Goal: Task Accomplishment & Management: Manage account settings

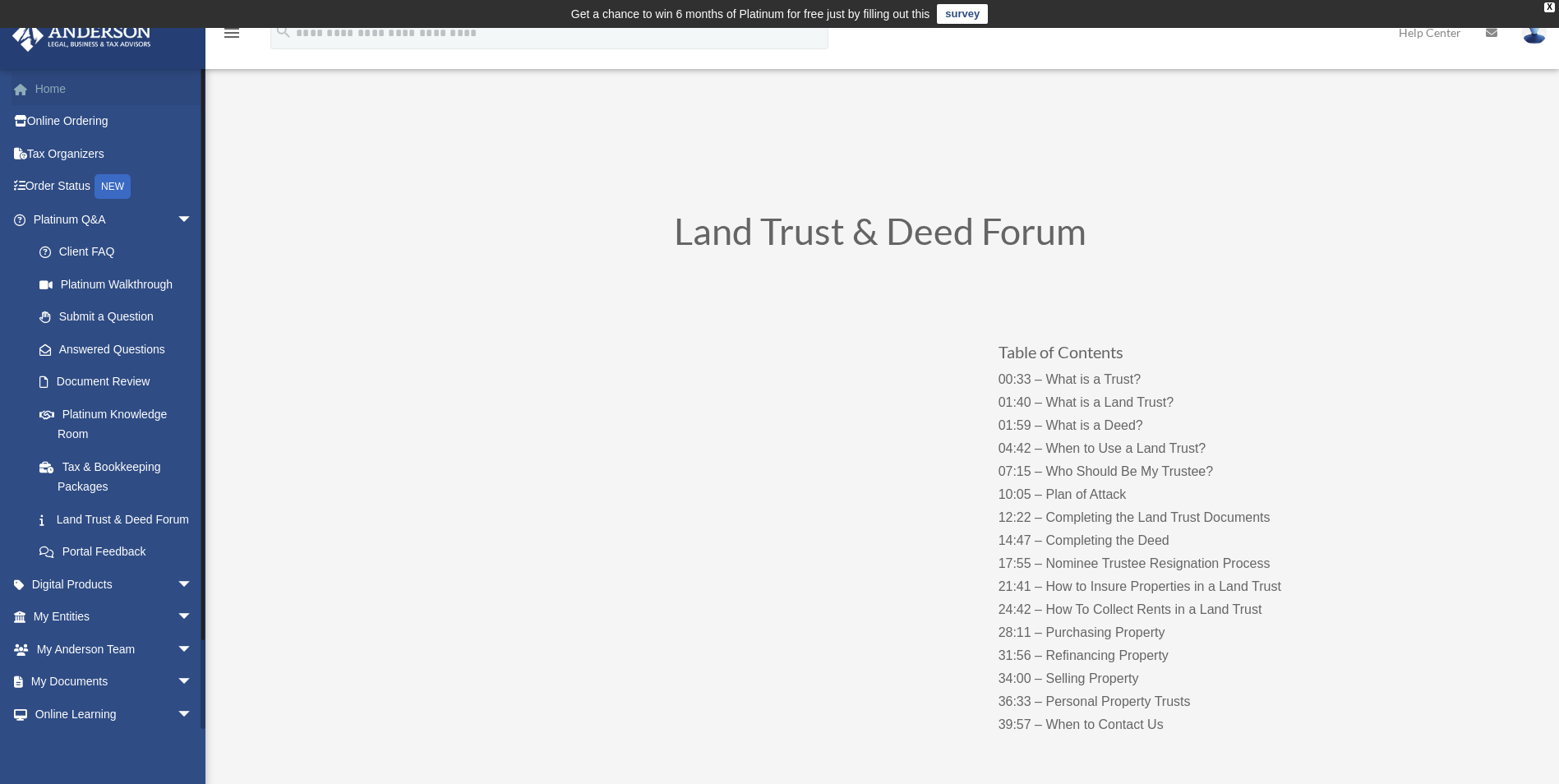
click at [30, 85] on span at bounding box center [29, 89] width 12 height 11
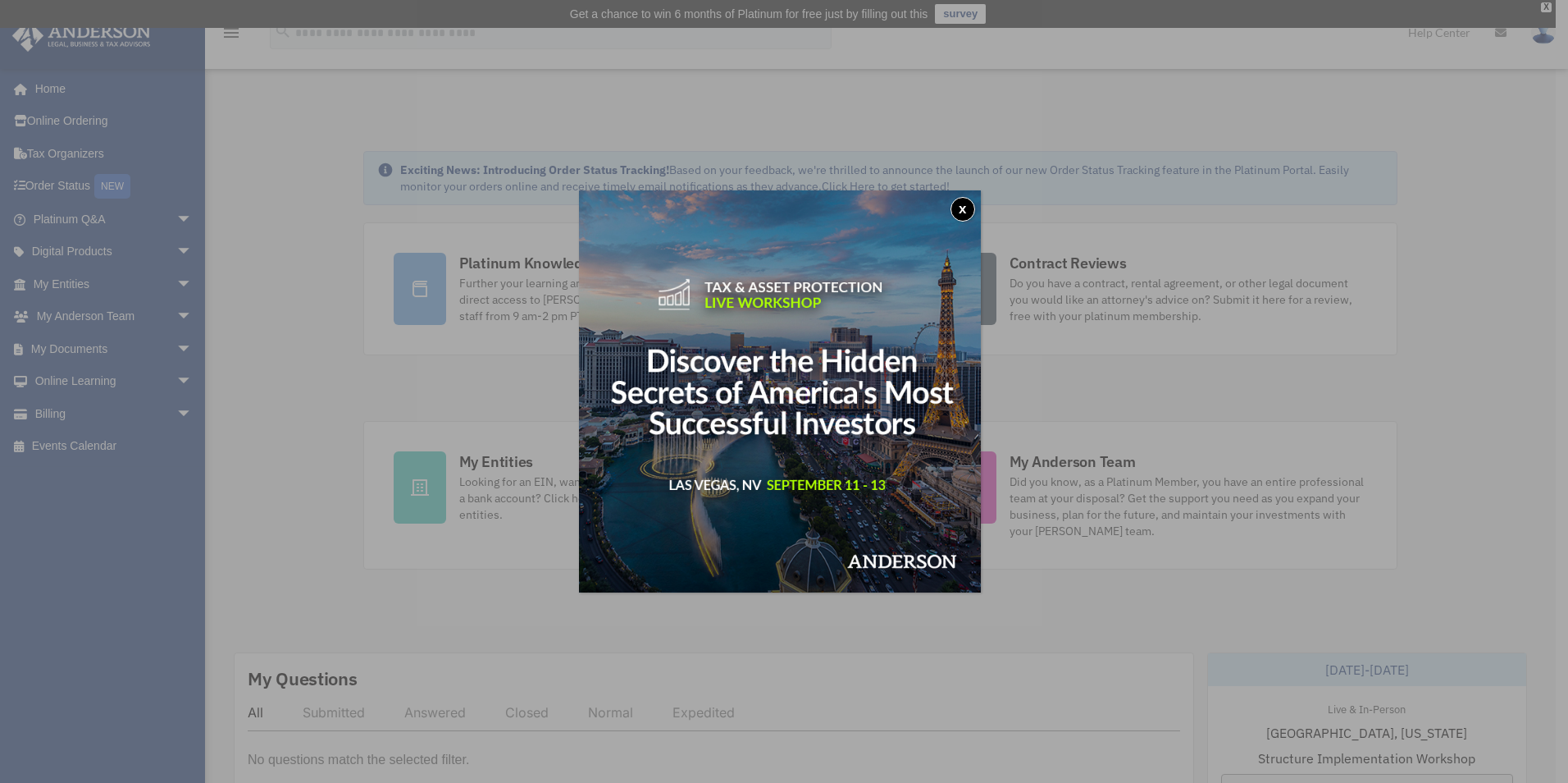
click at [971, 208] on button "x" at bounding box center [963, 210] width 25 height 25
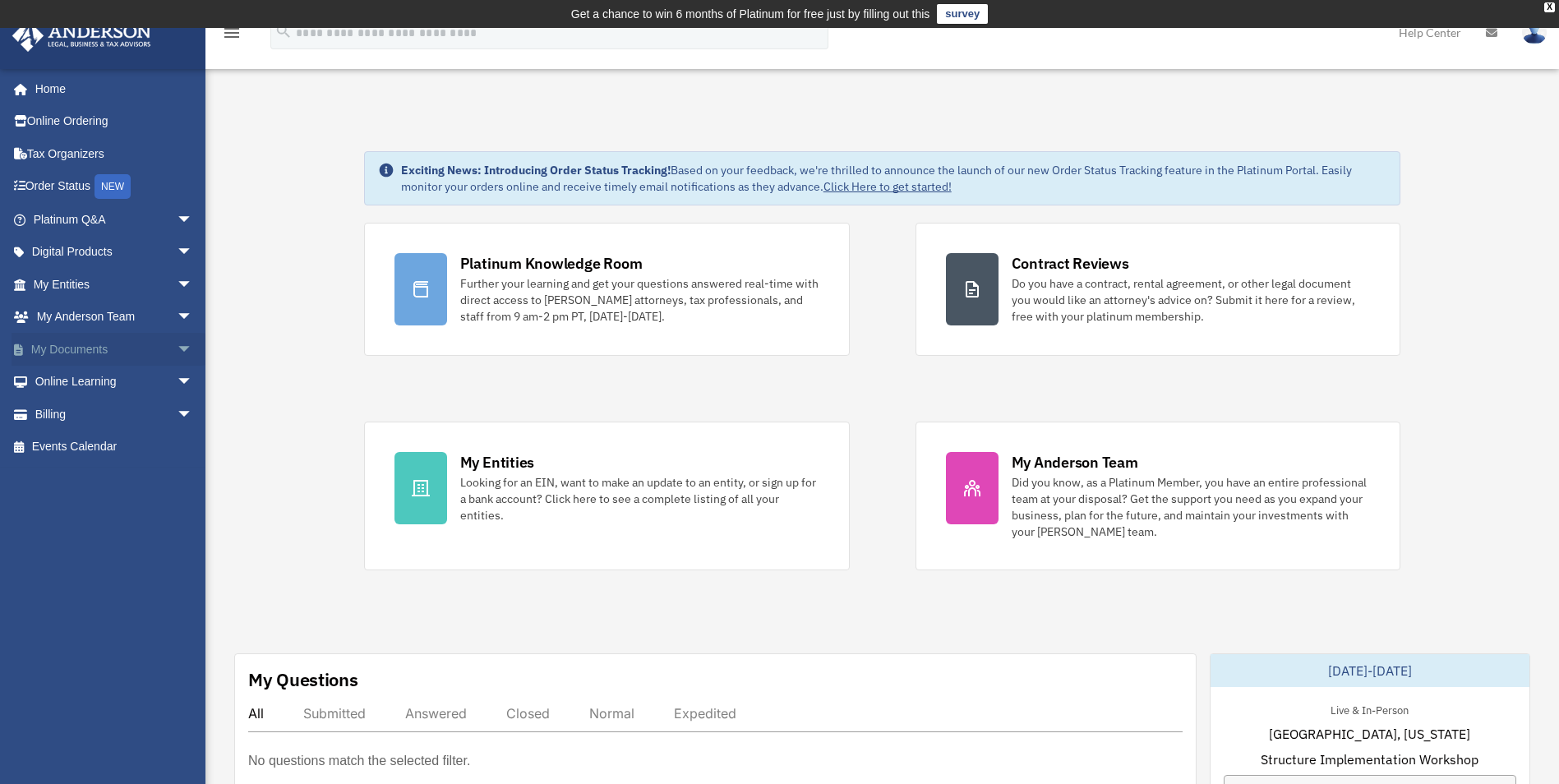
click at [76, 349] on link "My Documents arrow_drop_down" at bounding box center [114, 349] width 206 height 33
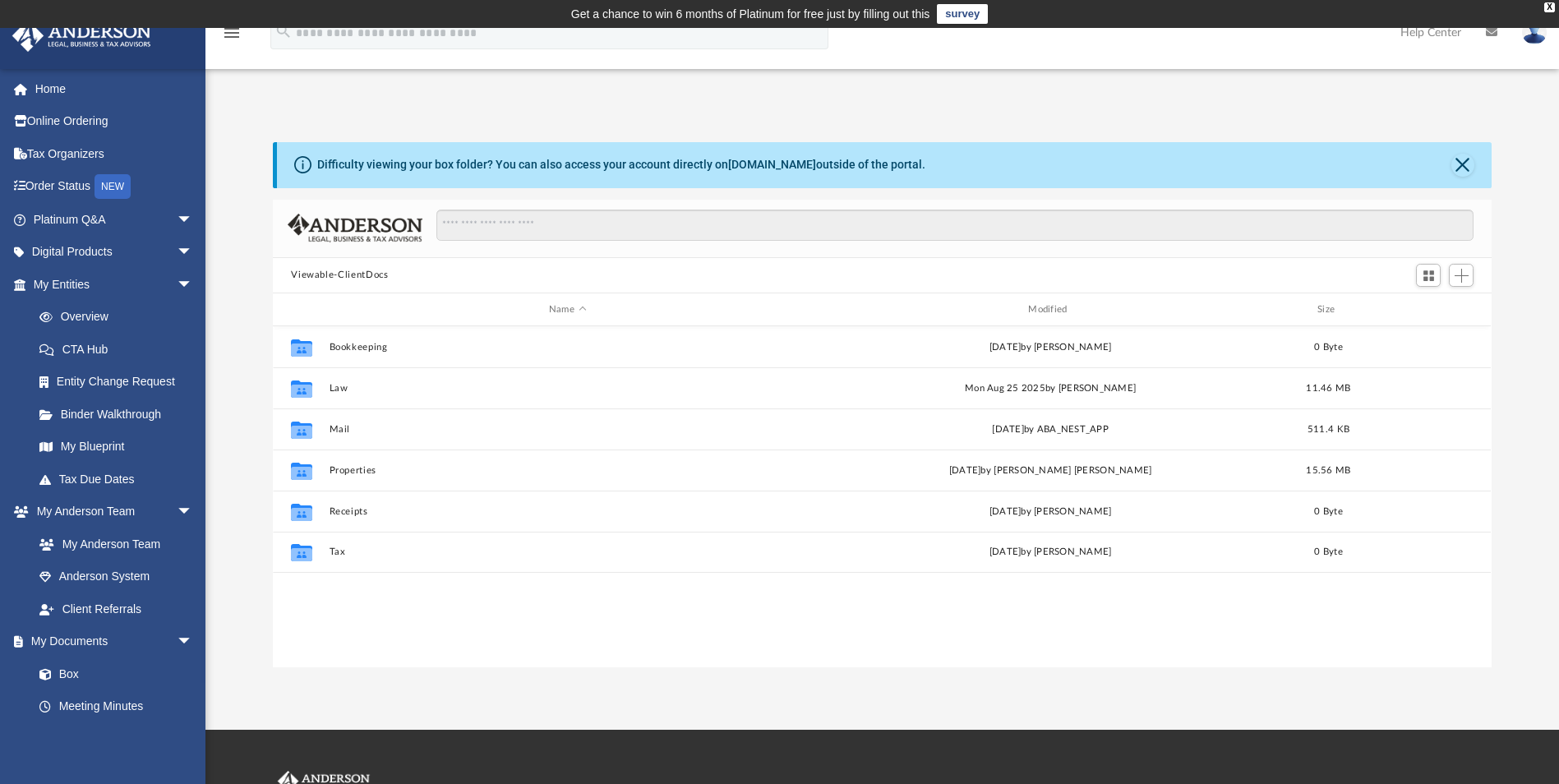
scroll to position [13, 13]
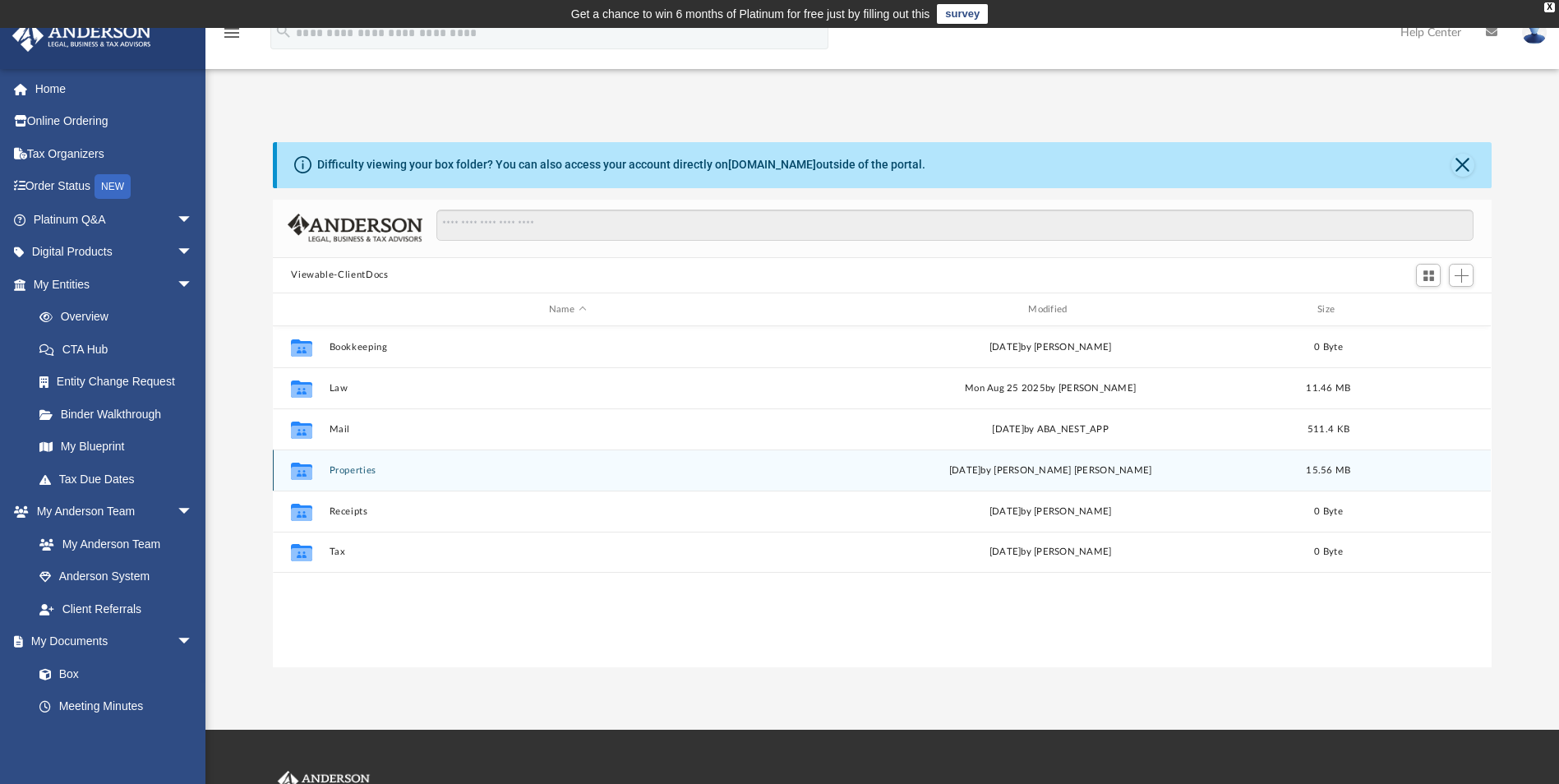
click at [368, 468] on button "Properties" at bounding box center [568, 469] width 476 height 10
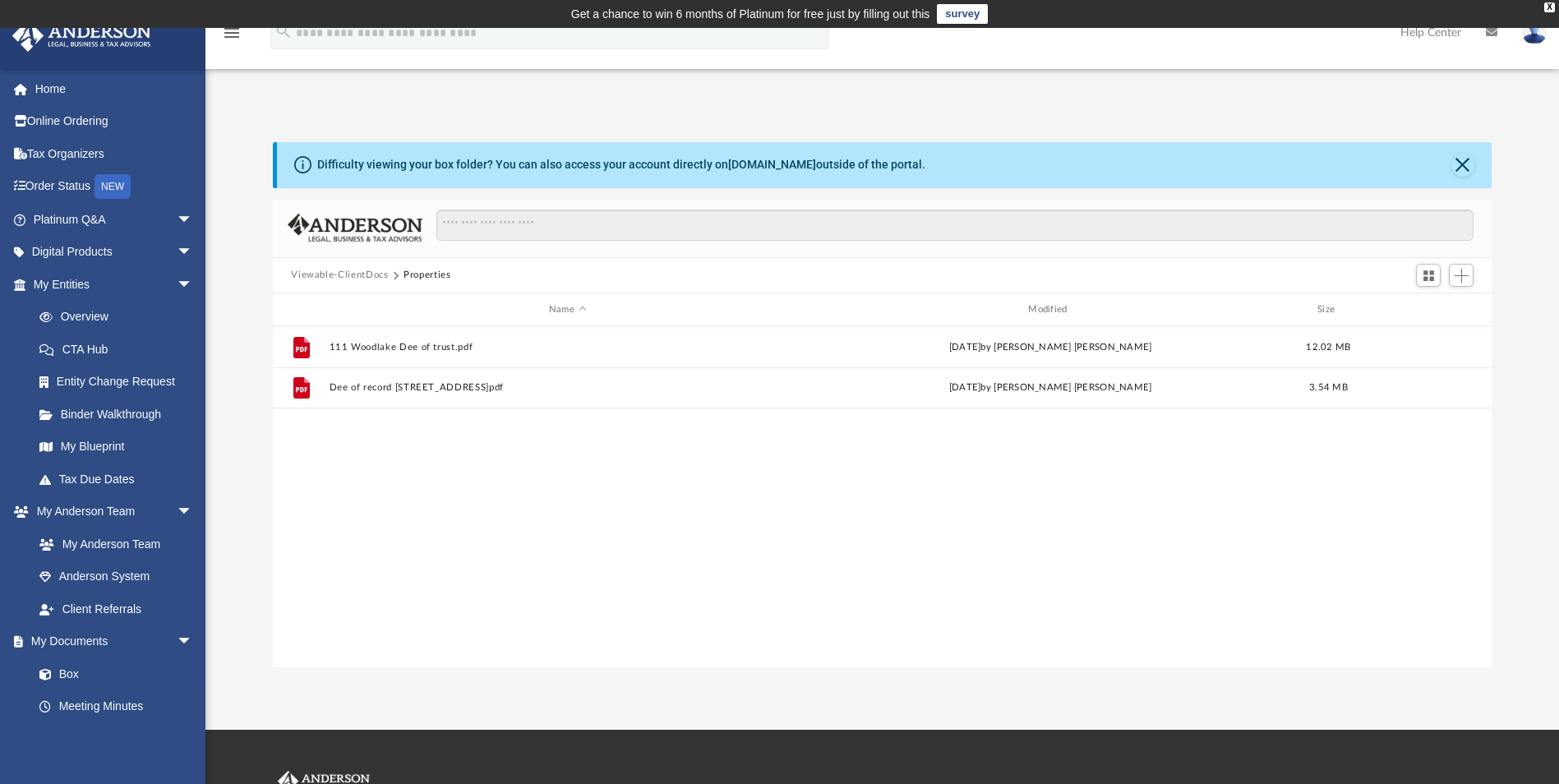
click at [338, 270] on button "Viewable-ClientDocs" at bounding box center [339, 276] width 97 height 15
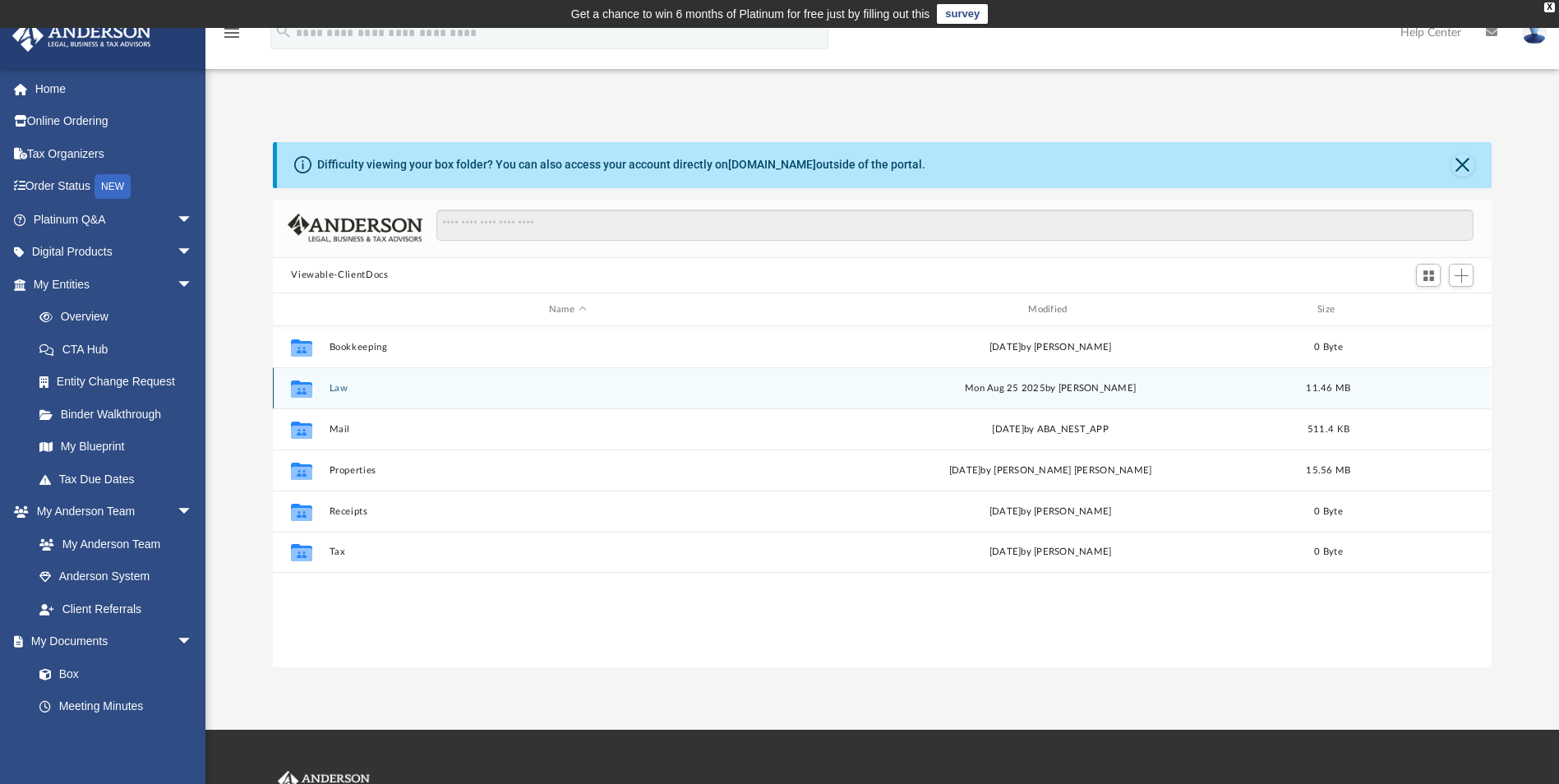
click at [325, 387] on div "Collaborated Folder Law Mon Aug 25 2025 by Mary Brooks 11.46 MB" at bounding box center [882, 388] width 1219 height 41
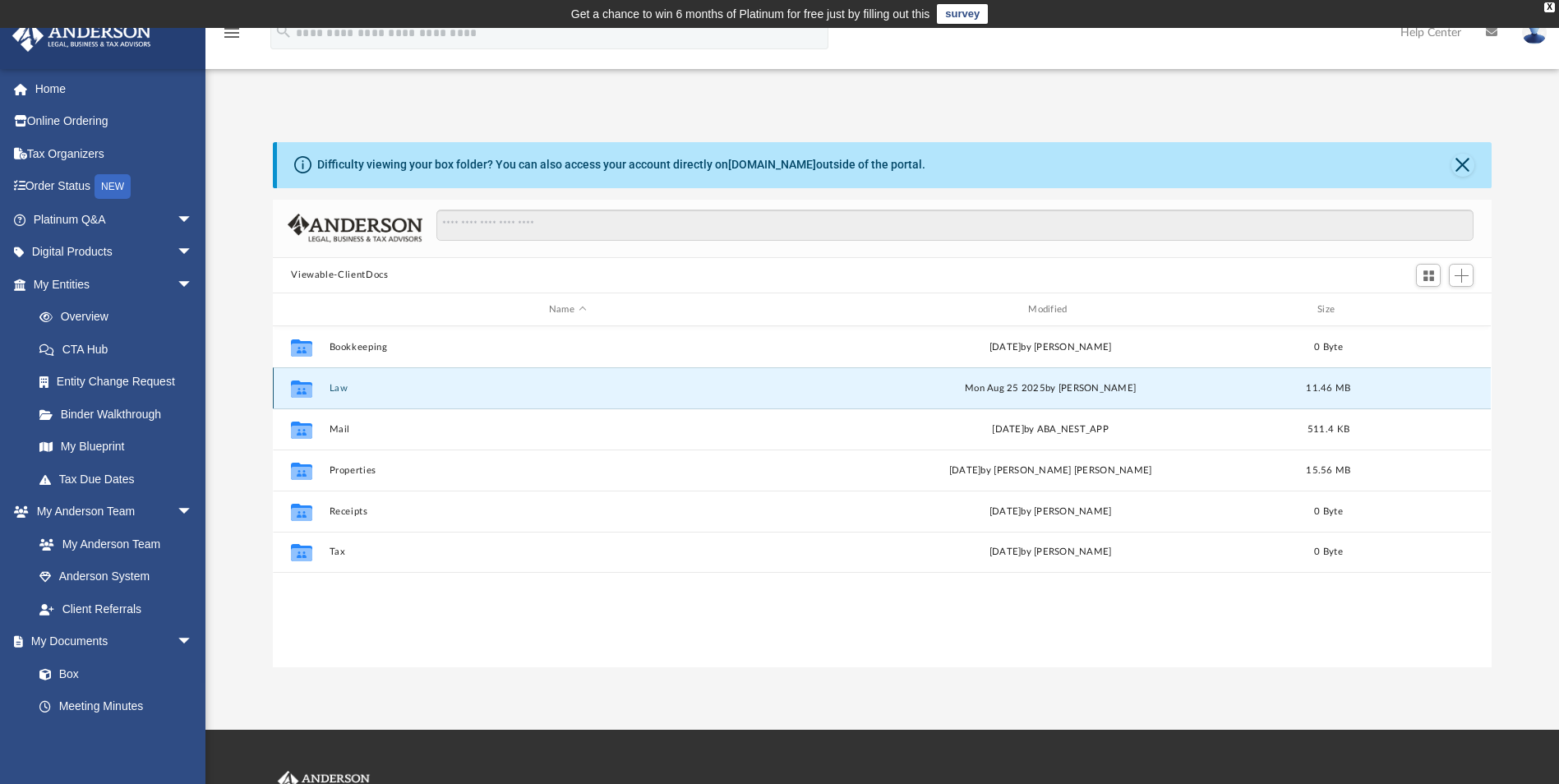
click at [341, 388] on button "Law" at bounding box center [568, 388] width 476 height 10
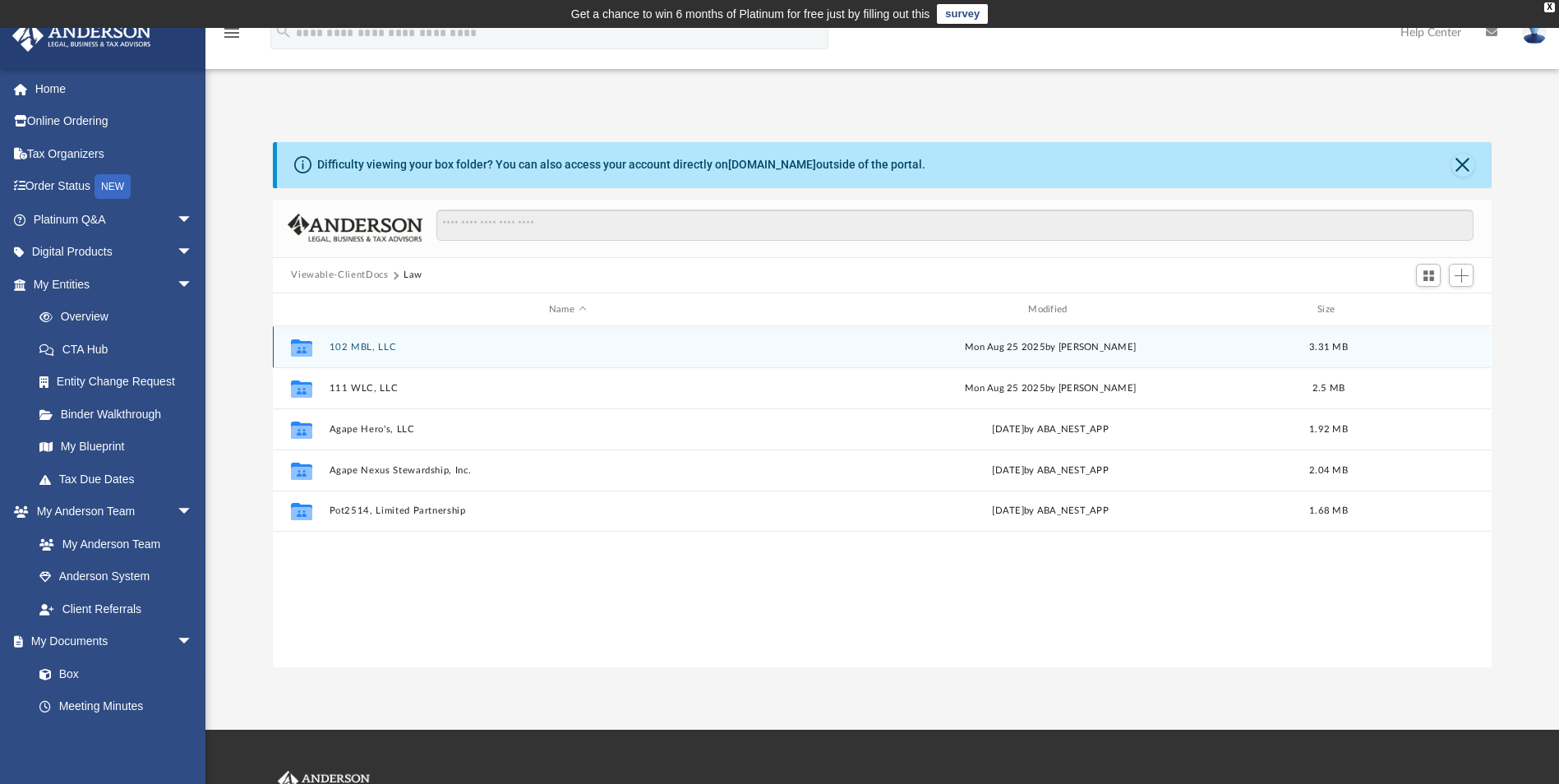
click at [352, 345] on button "102 MBL, LLC" at bounding box center [568, 347] width 476 height 10
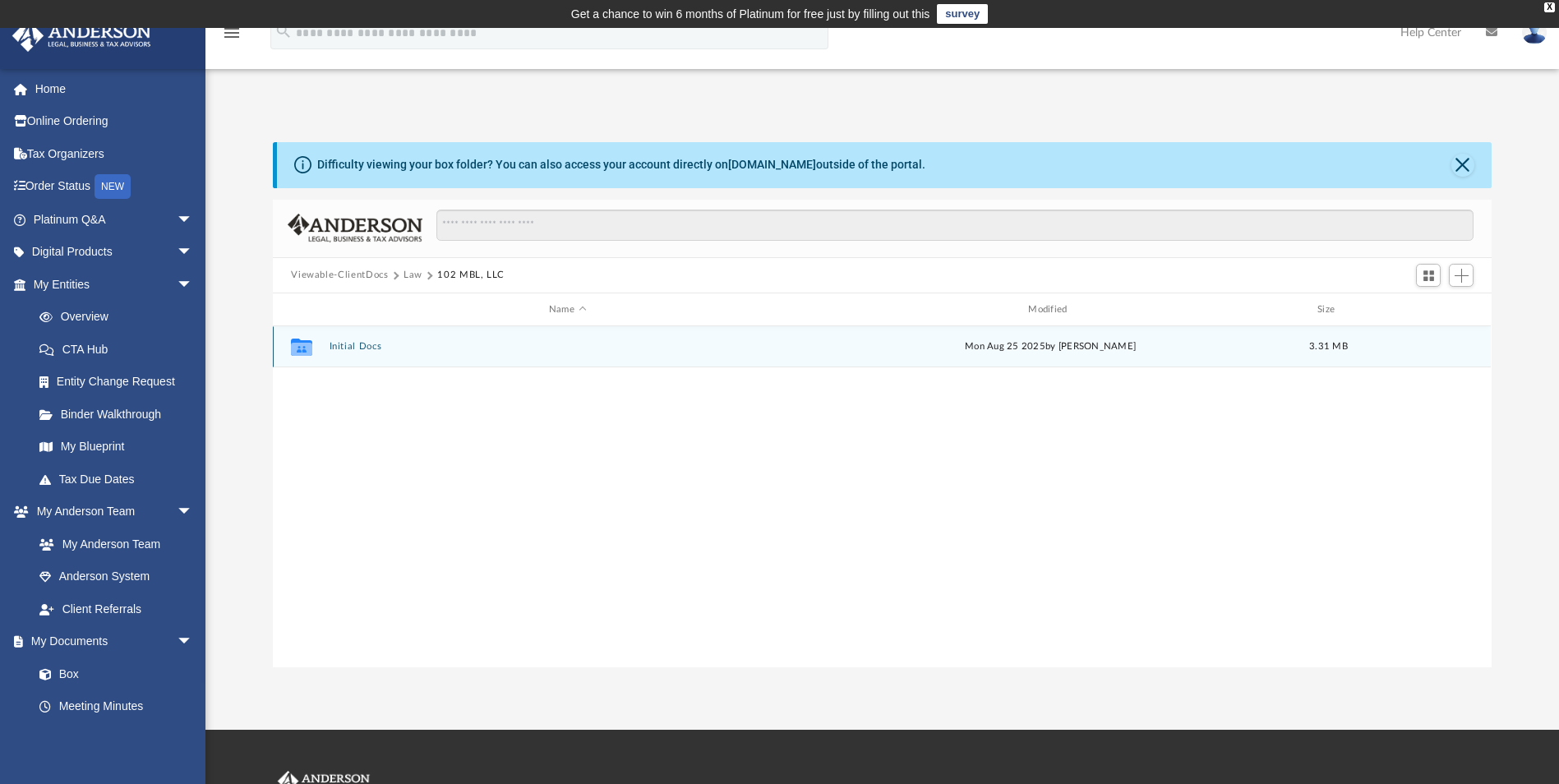
click at [360, 343] on button "Initial Docs" at bounding box center [568, 347] width 476 height 10
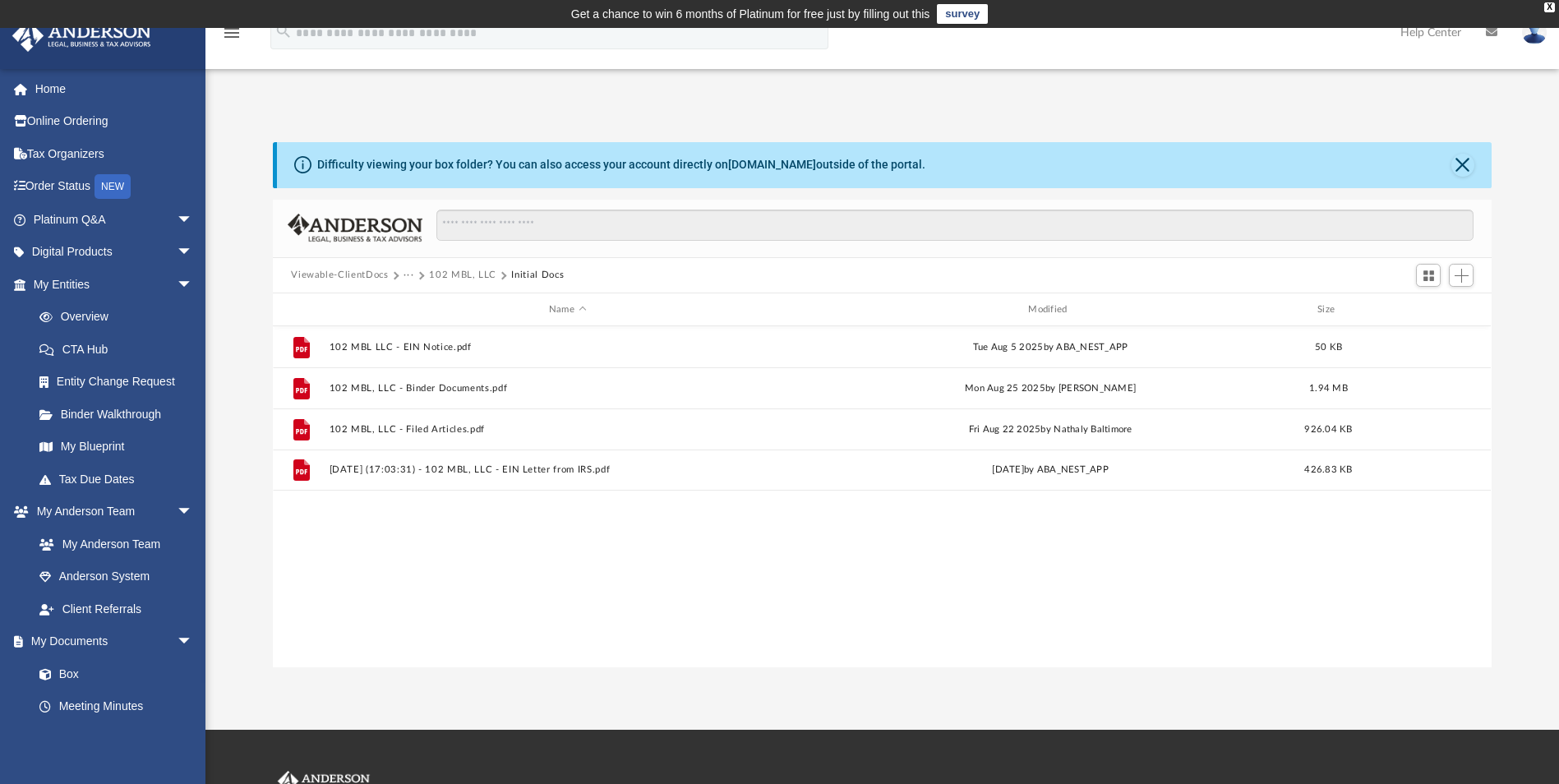
click at [452, 277] on button "102 MBL, LLC" at bounding box center [462, 276] width 67 height 15
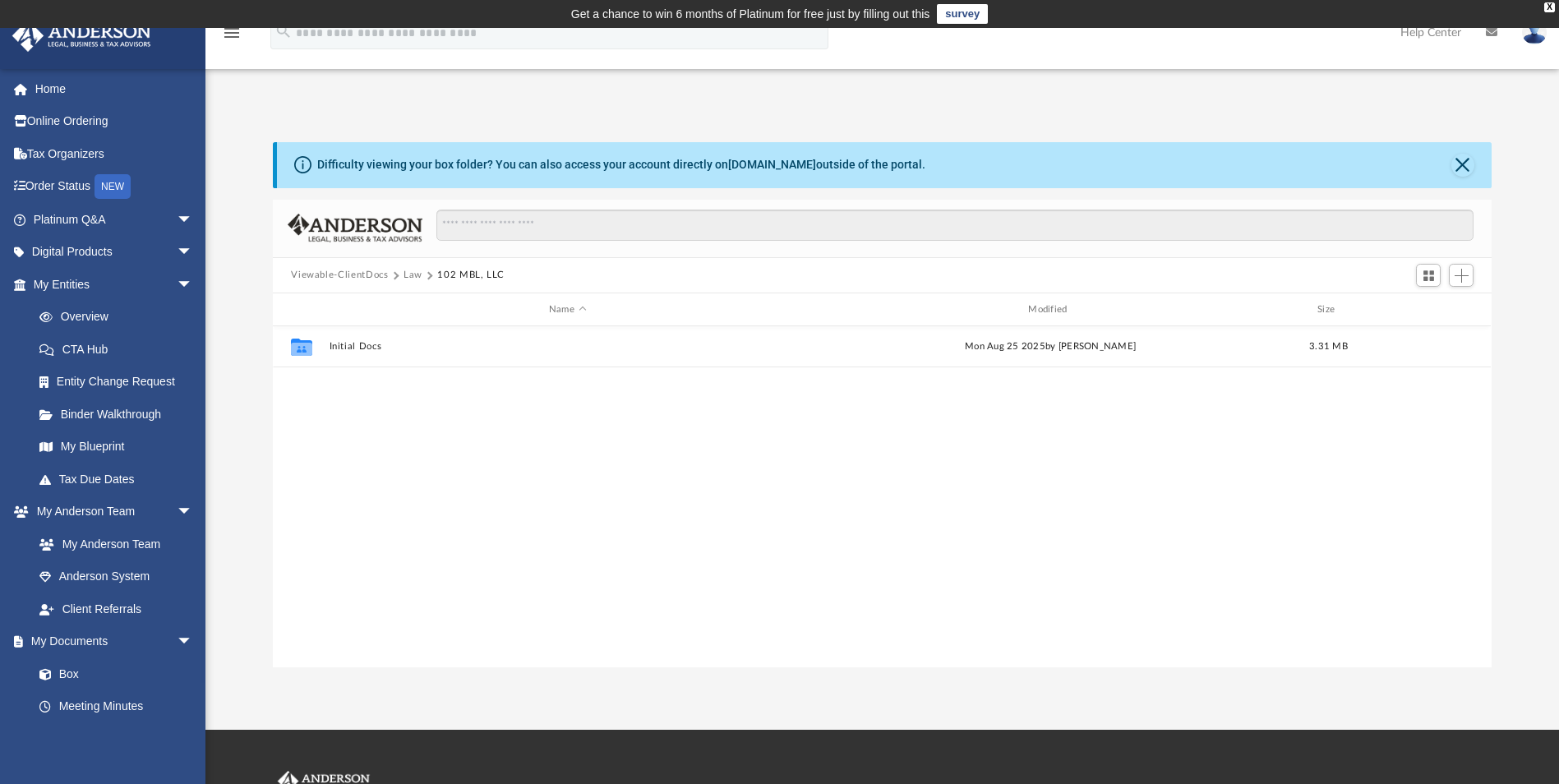
click at [356, 270] on button "Viewable-ClientDocs" at bounding box center [339, 276] width 97 height 15
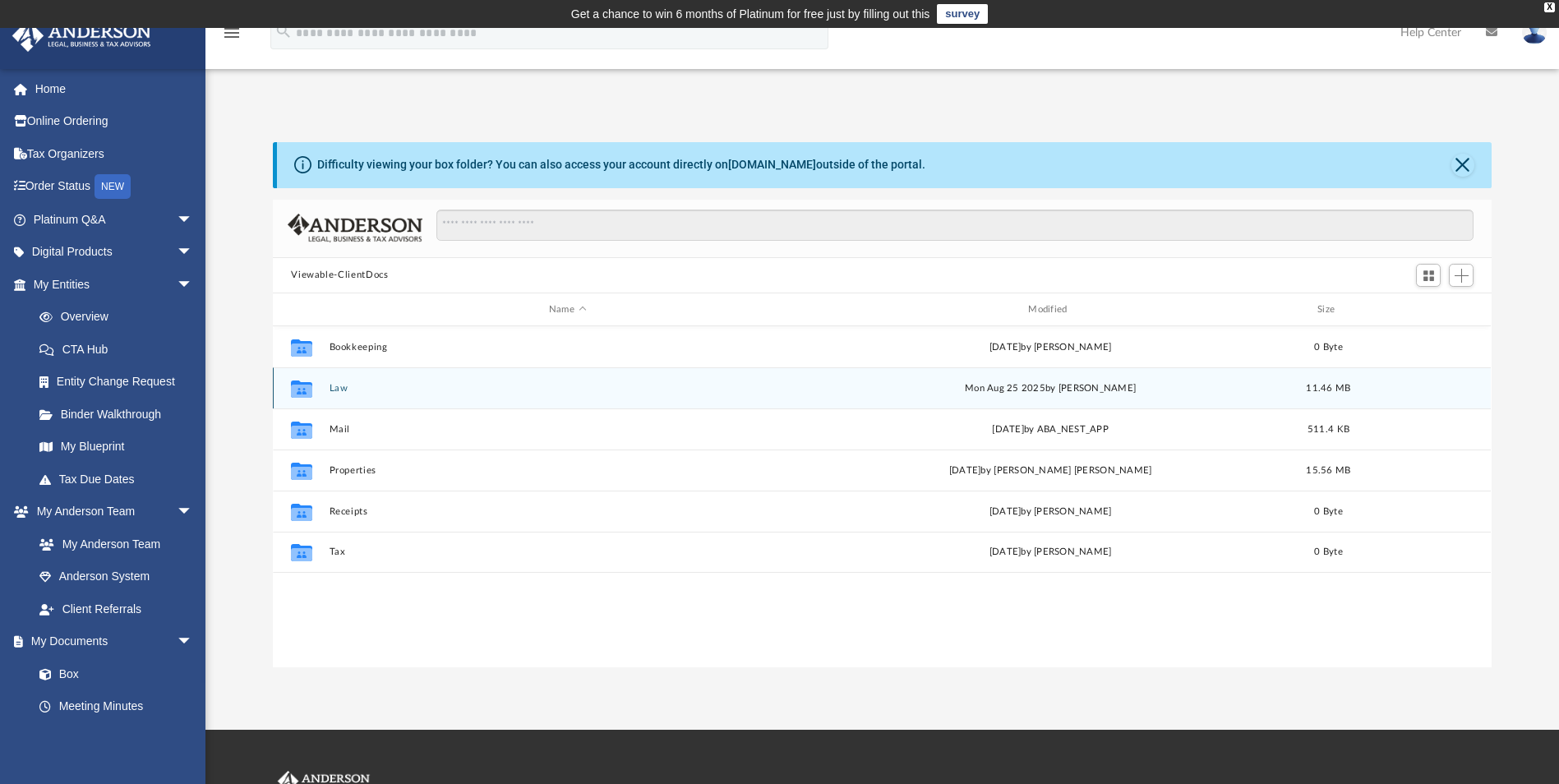
click at [337, 390] on button "Law" at bounding box center [568, 388] width 476 height 10
click at [384, 392] on button "111 WLC, LLC" at bounding box center [568, 388] width 476 height 10
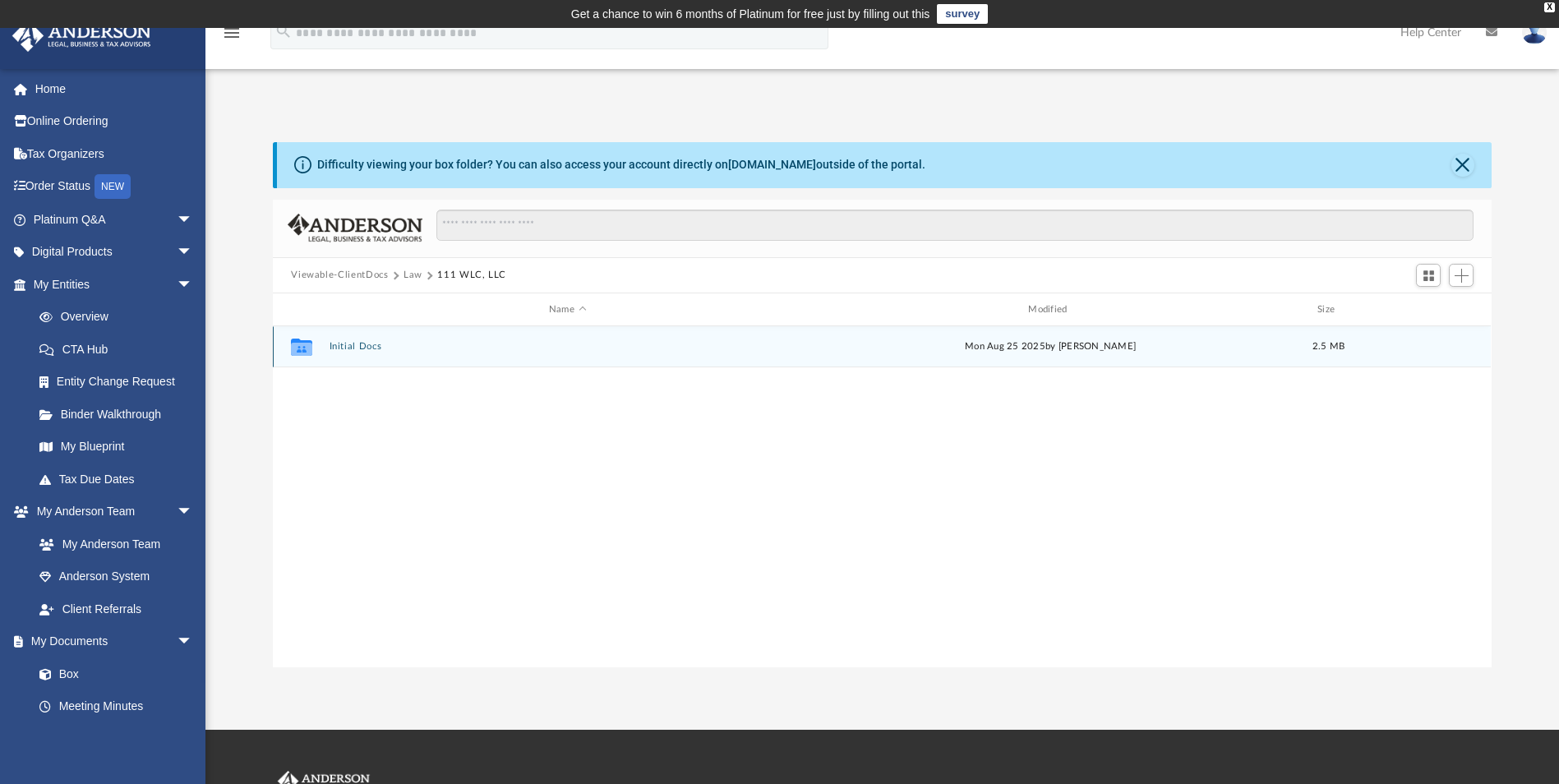
click at [350, 343] on button "Initial Docs" at bounding box center [568, 347] width 476 height 10
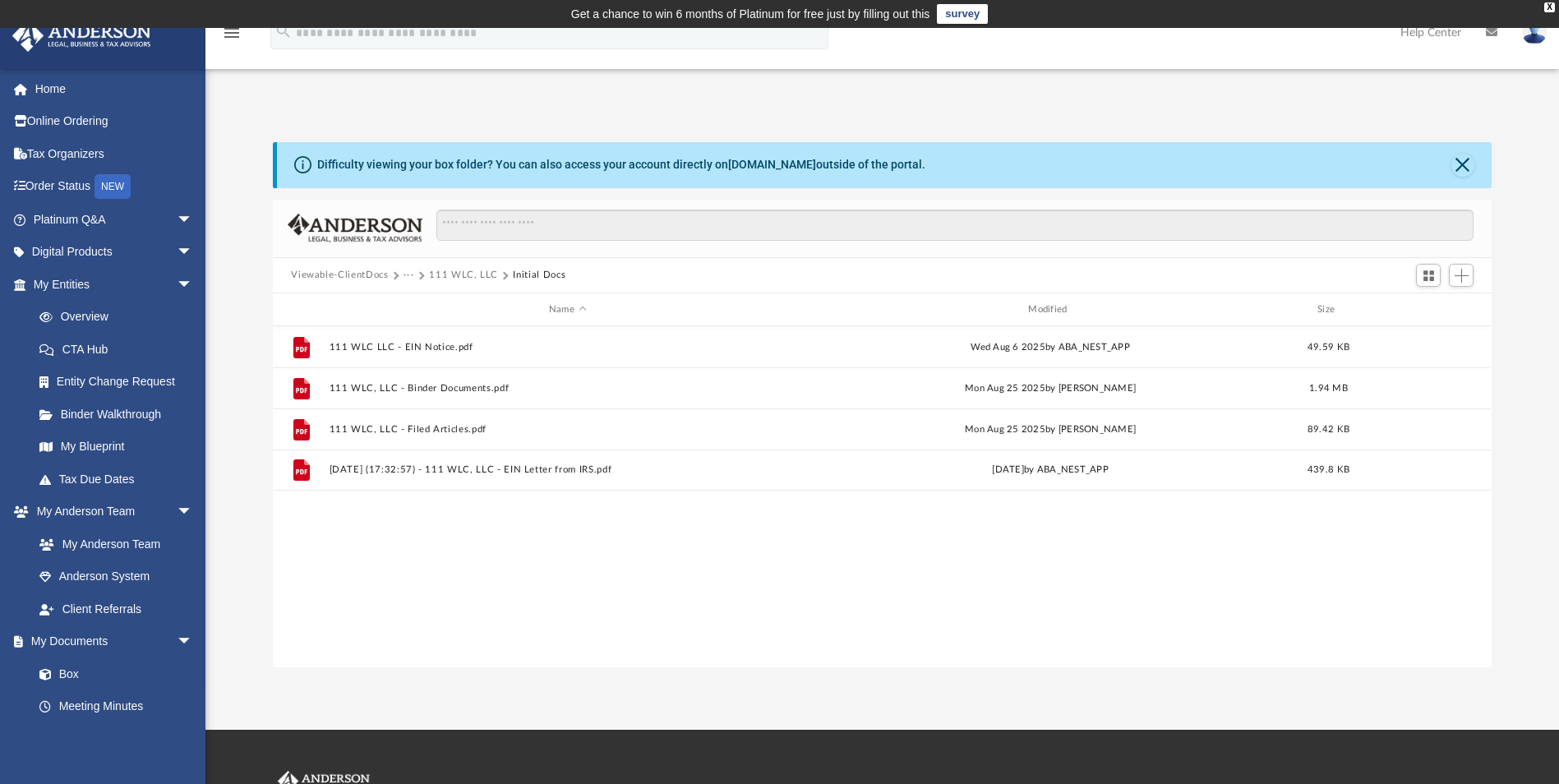
click at [354, 277] on button "Viewable-ClientDocs" at bounding box center [339, 276] width 97 height 15
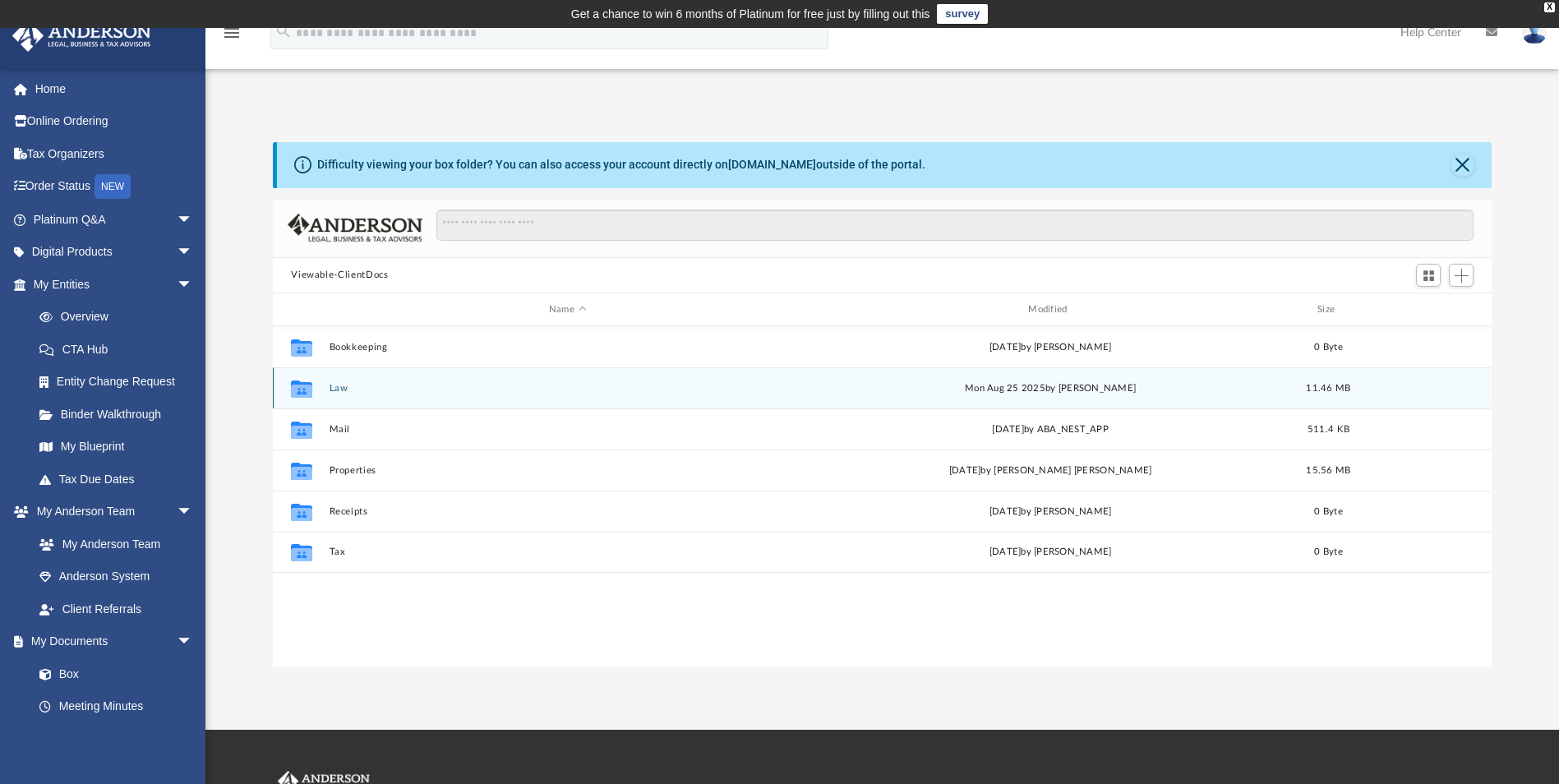
click at [336, 391] on button "Law" at bounding box center [568, 388] width 476 height 10
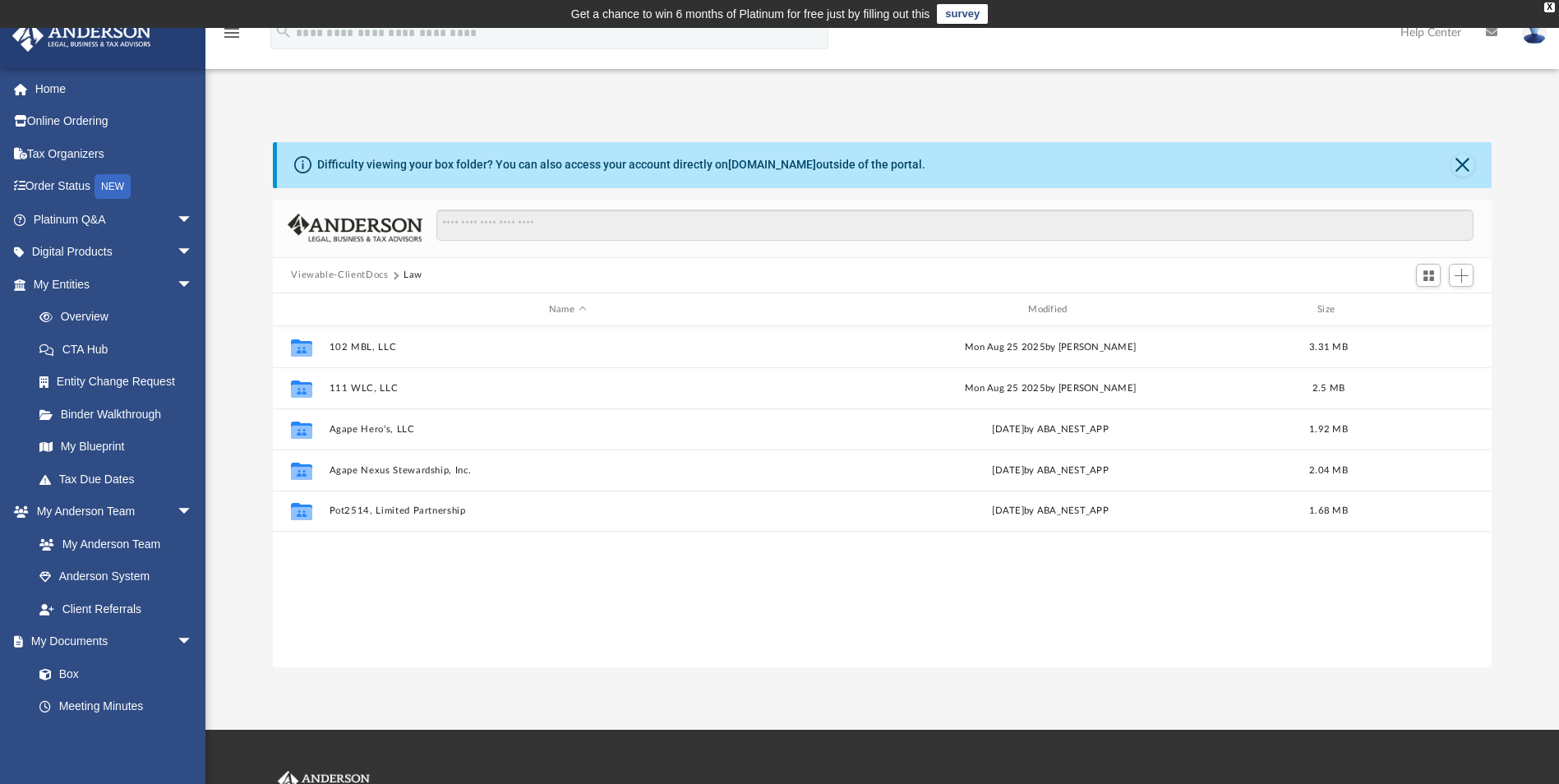
click at [339, 271] on button "Viewable-ClientDocs" at bounding box center [339, 276] width 97 height 15
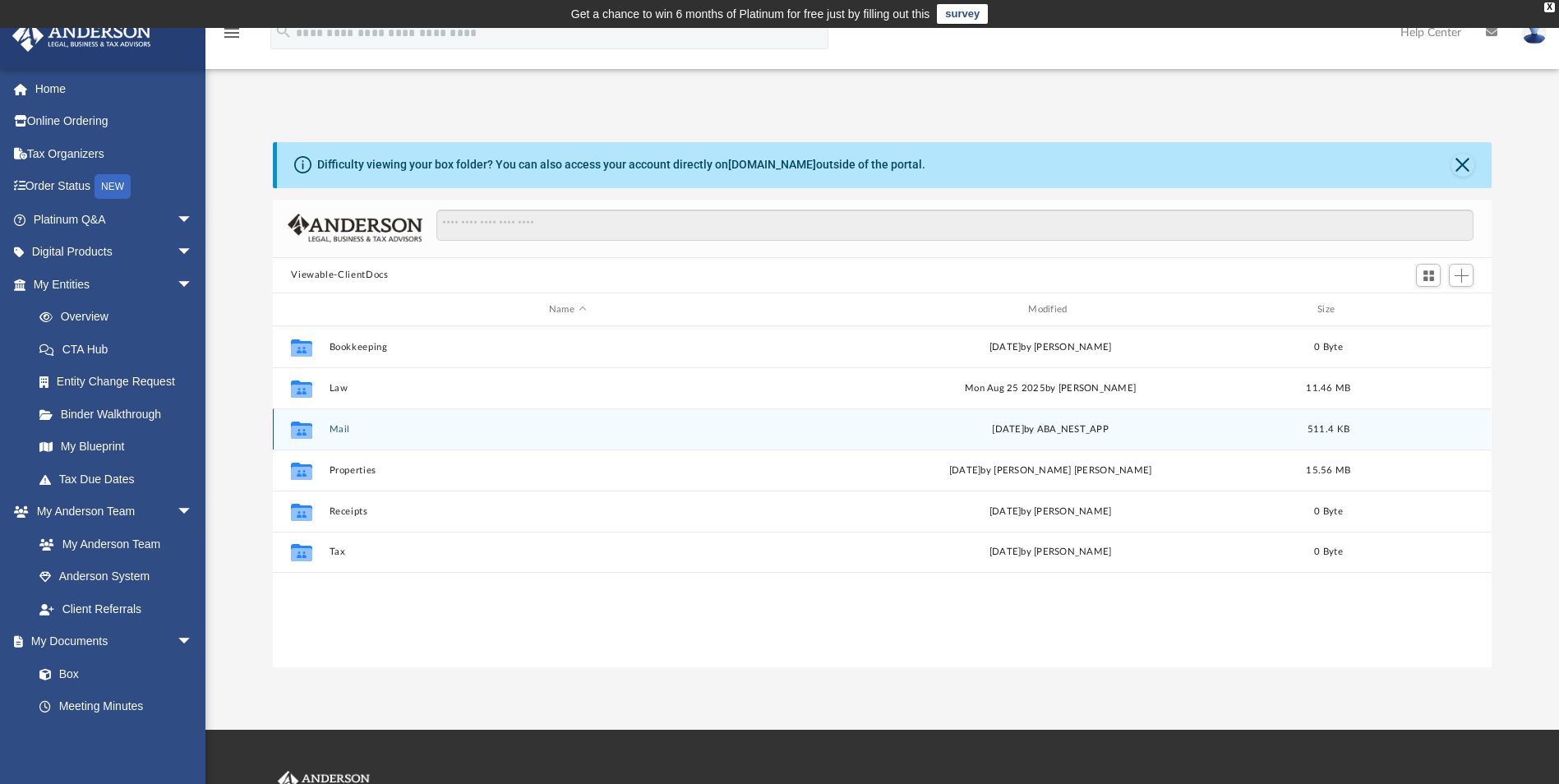
click at [335, 427] on button "Mail" at bounding box center [568, 429] width 476 height 10
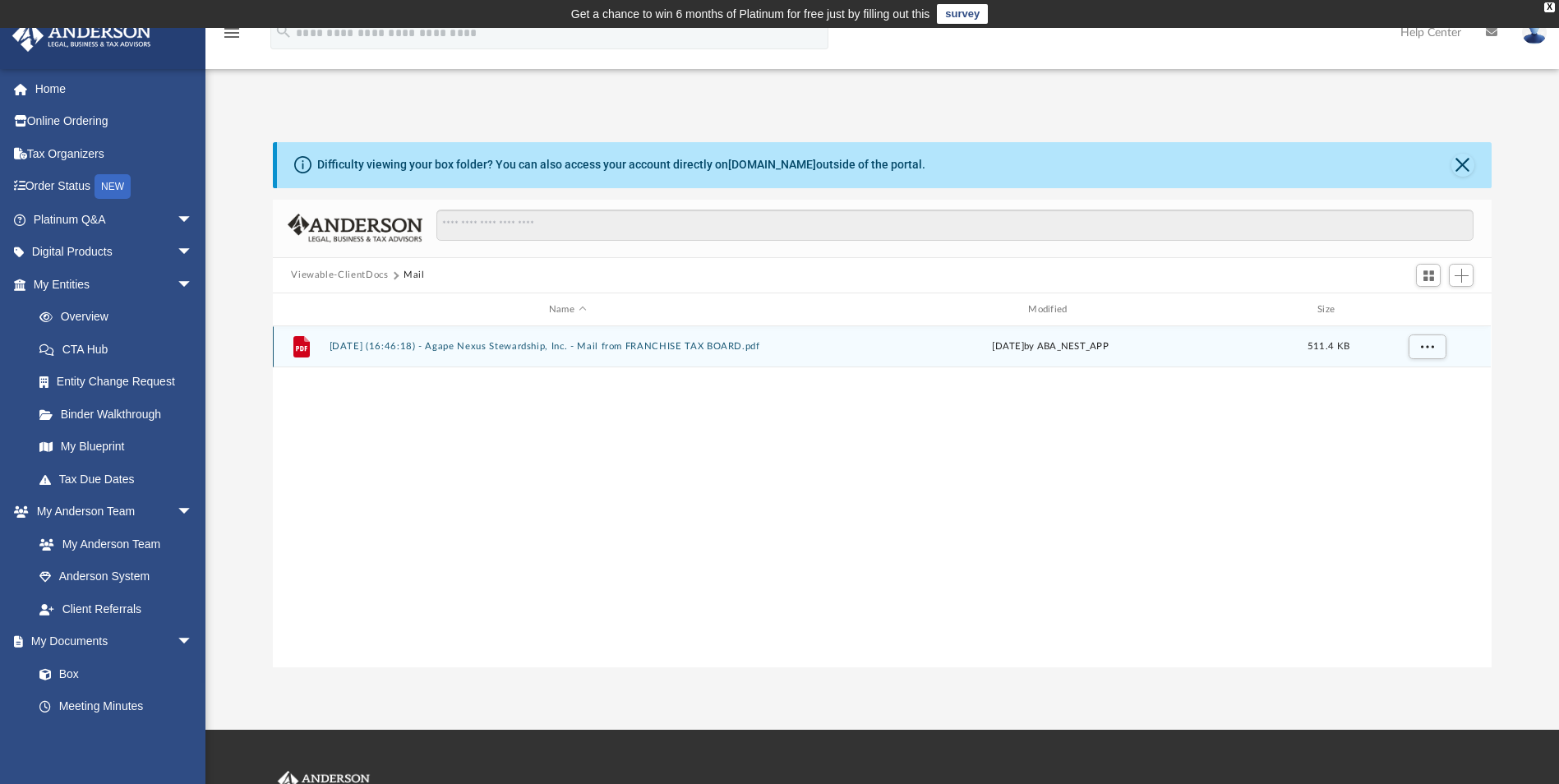
click at [550, 346] on button "2025.06.24 (16:46:18) - Agape Nexus Stewardship, Inc. - Mail from FRANCHISE TAX…" at bounding box center [568, 347] width 476 height 10
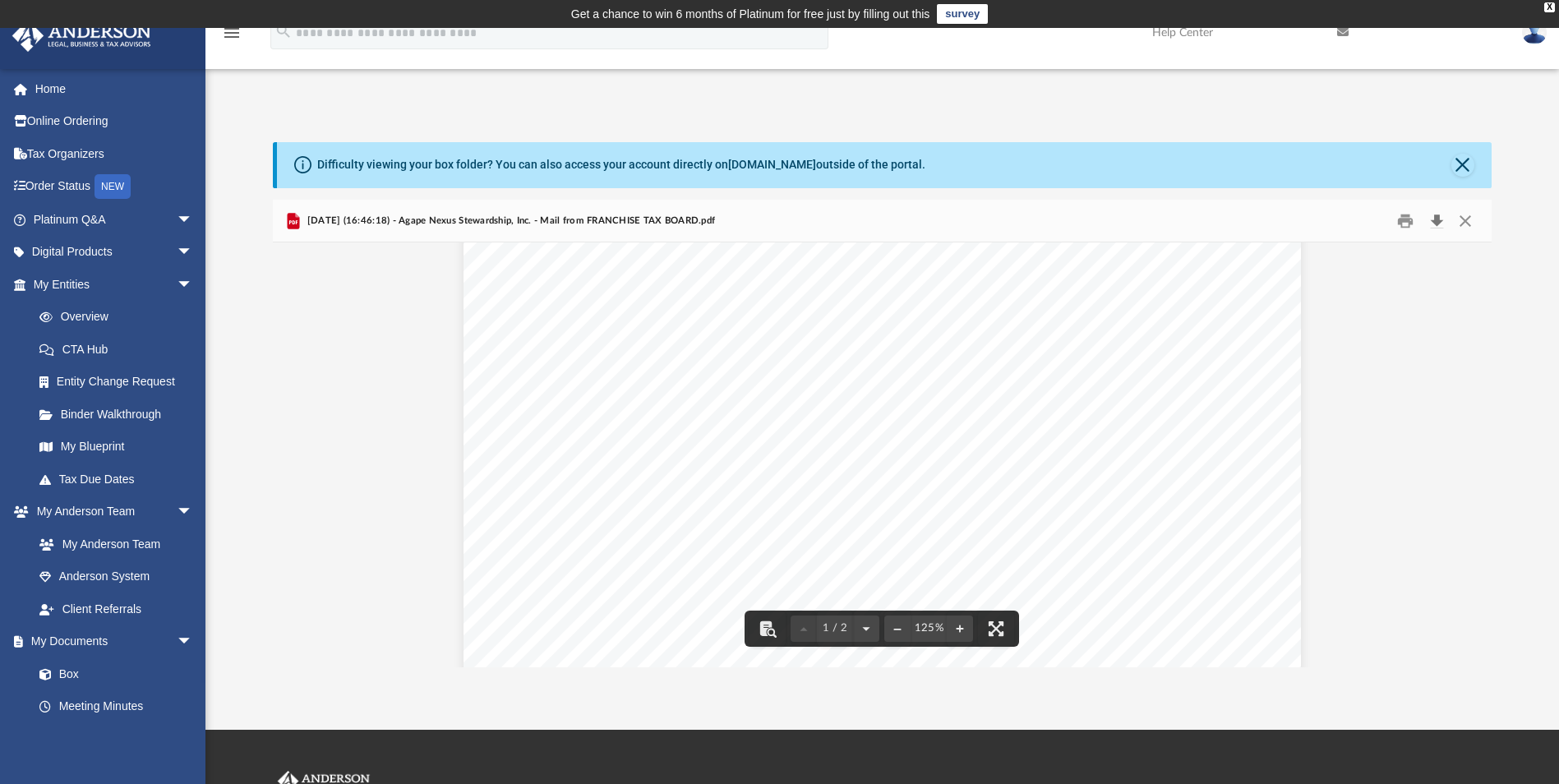
scroll to position [553, 0]
click at [1471, 222] on button "Close" at bounding box center [1465, 220] width 29 height 26
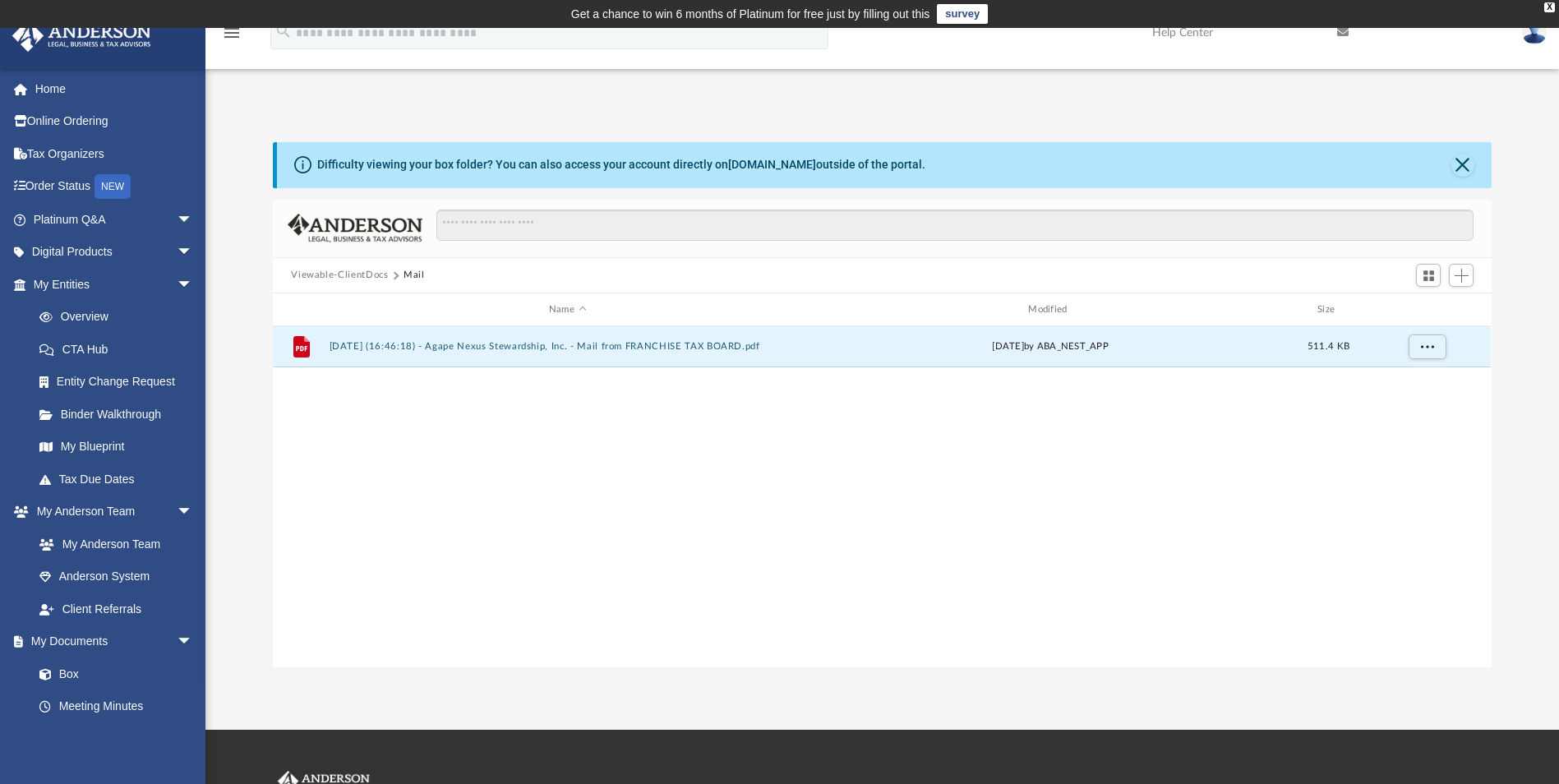
click at [1345, 33] on icon at bounding box center [1343, 32] width 11 height 11
click at [1346, 29] on icon at bounding box center [1343, 32] width 11 height 11
click at [1552, 8] on div "X" at bounding box center [1549, 8] width 10 height 10
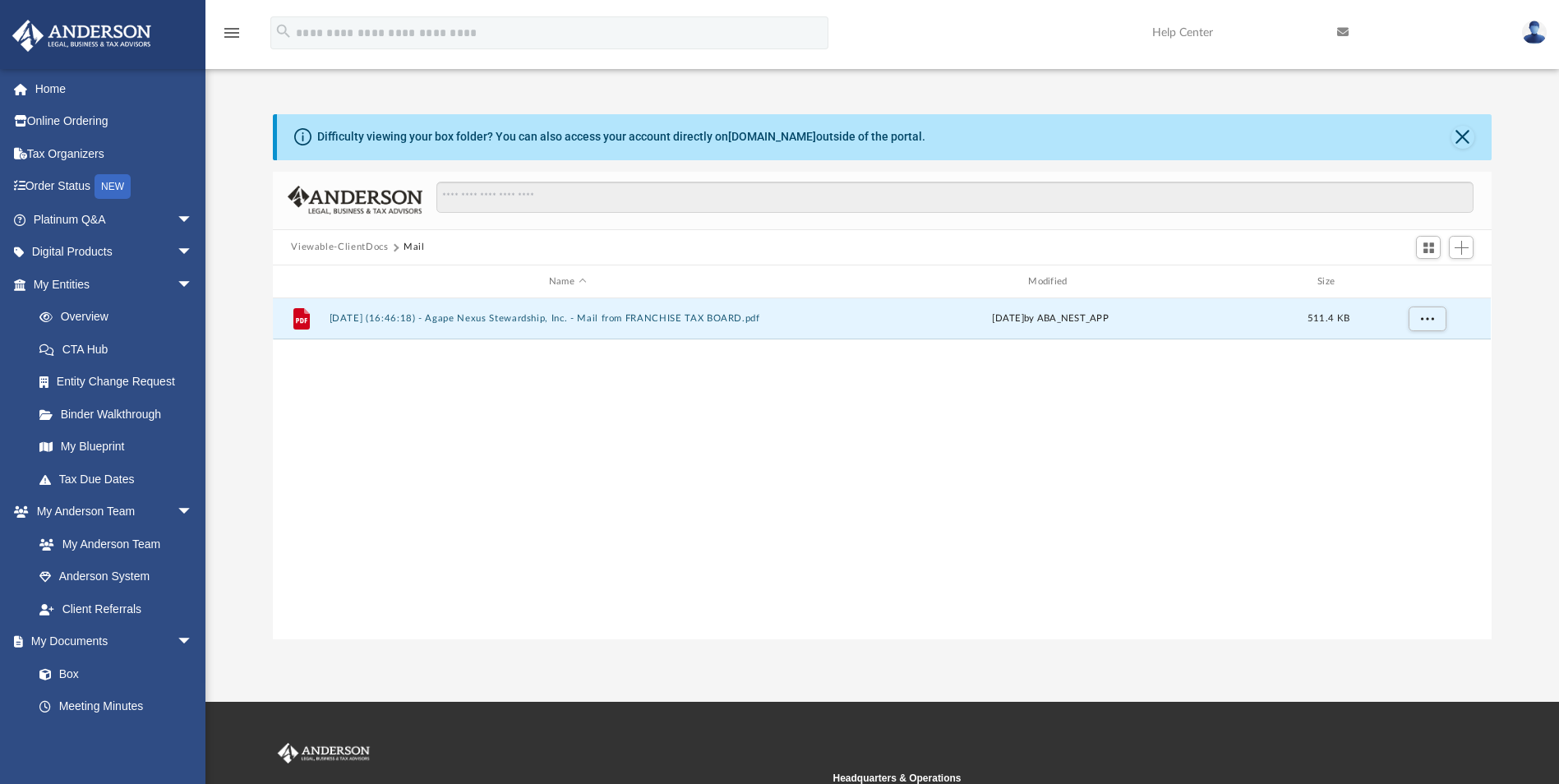
click at [1341, 29] on icon at bounding box center [1343, 32] width 11 height 11
click at [1468, 137] on button "Close" at bounding box center [1463, 137] width 23 height 23
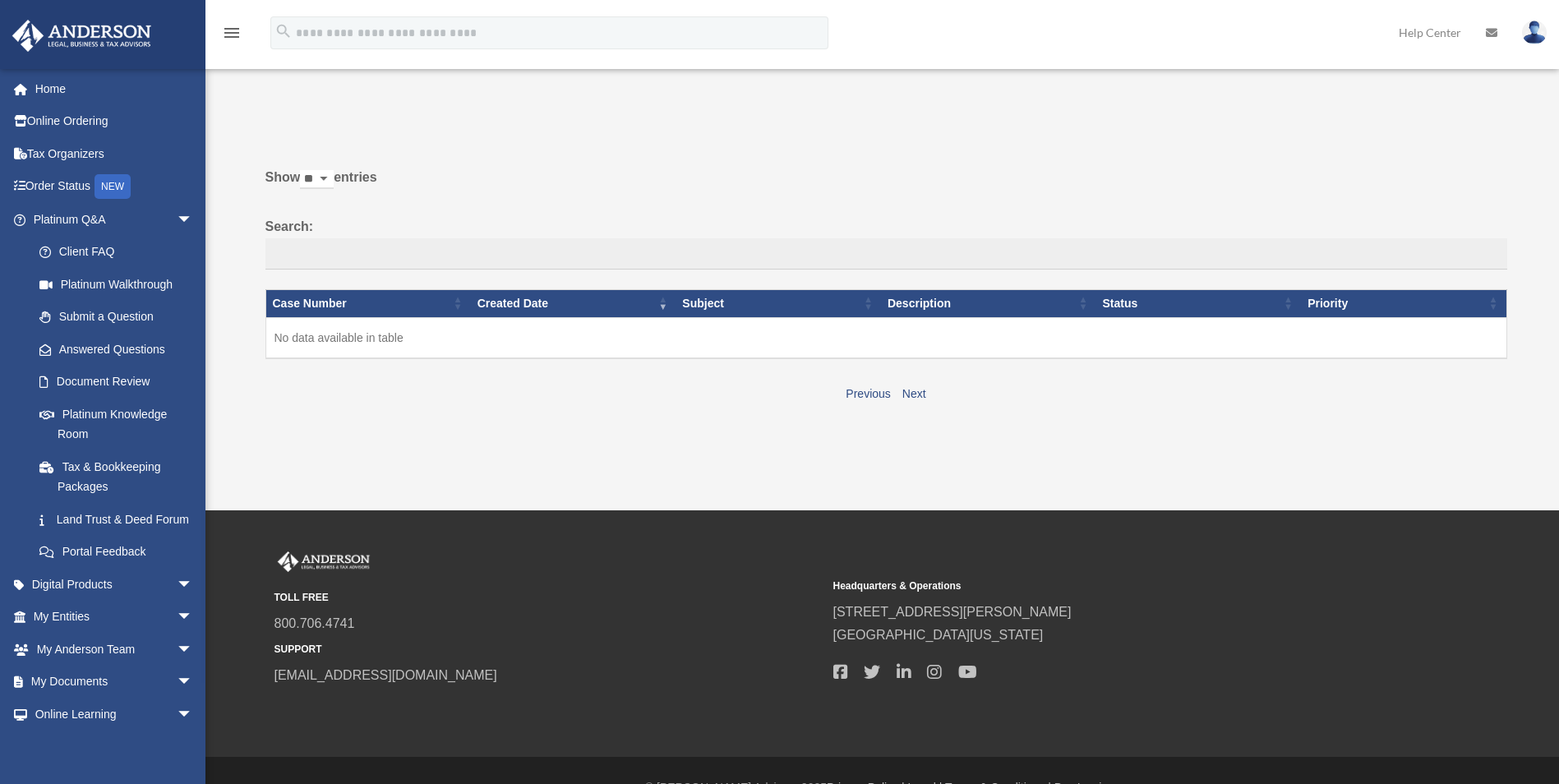
click at [1497, 31] on icon at bounding box center [1492, 33] width 11 height 11
click at [69, 182] on link "Order Status NEW" at bounding box center [114, 186] width 206 height 33
